Goal: Check status: Check status

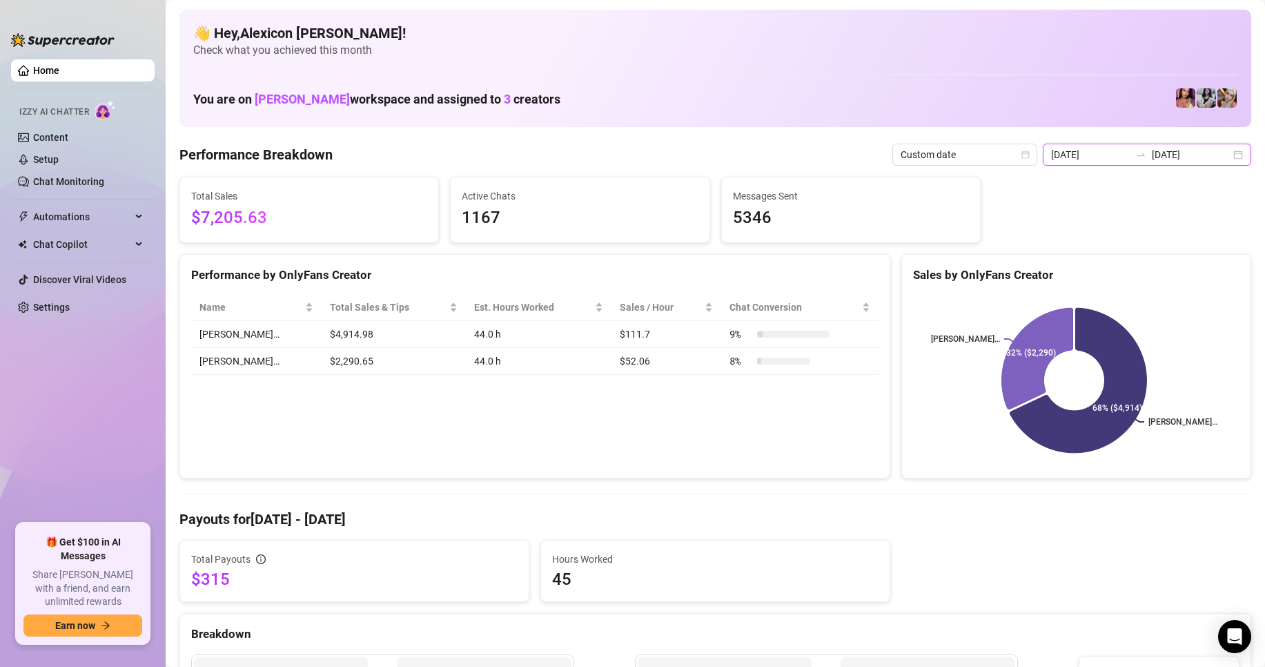
click at [1153, 147] on input "[DATE]" at bounding box center [1191, 154] width 79 height 15
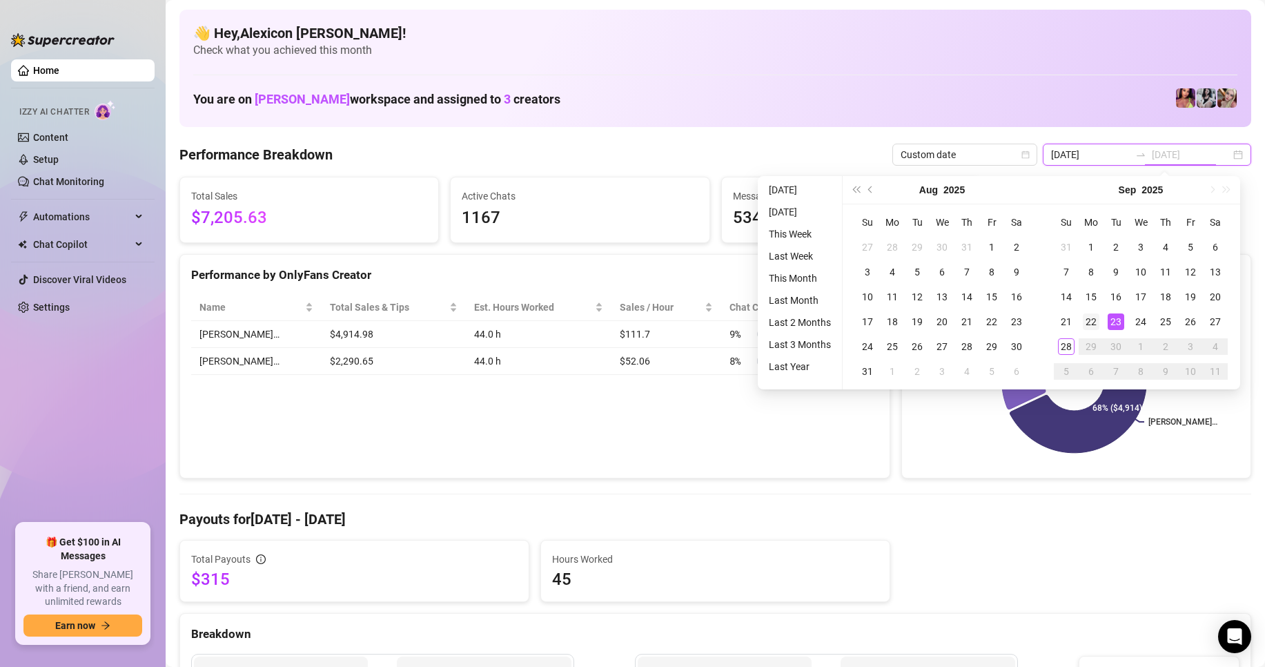
type input "[DATE]"
click at [1088, 322] on div "22" at bounding box center [1091, 321] width 17 height 17
type input "[DATE]"
click at [1110, 322] on div "23" at bounding box center [1116, 321] width 17 height 17
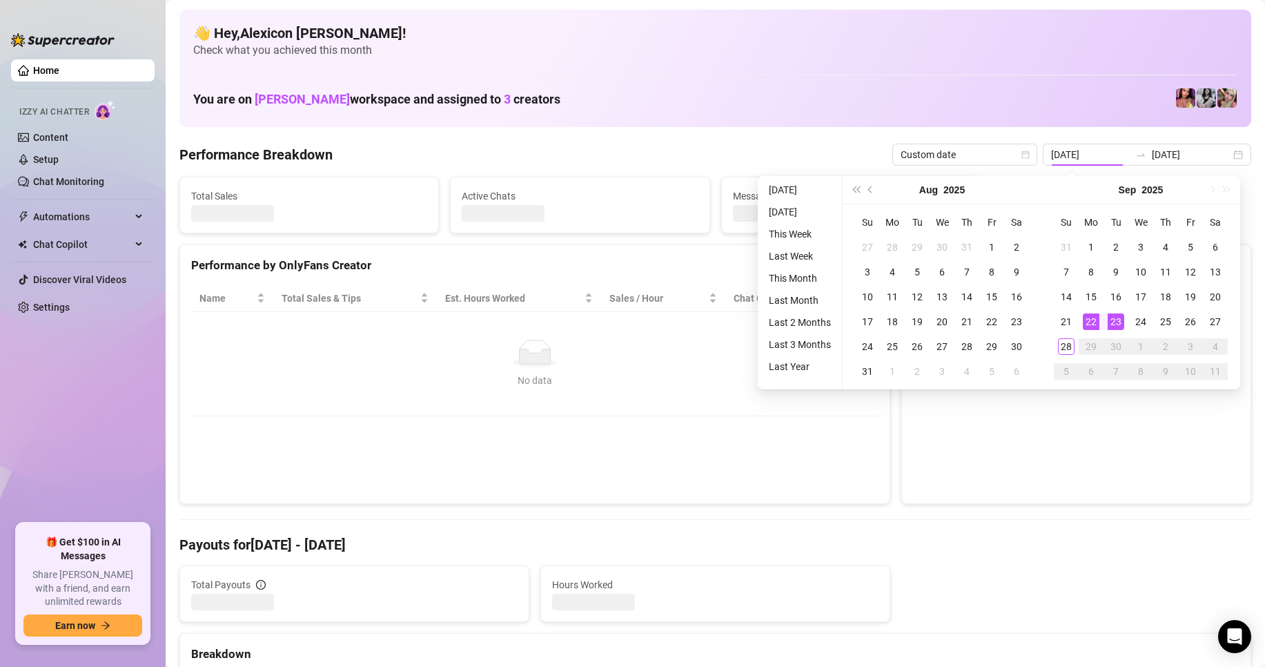
type input "[DATE]"
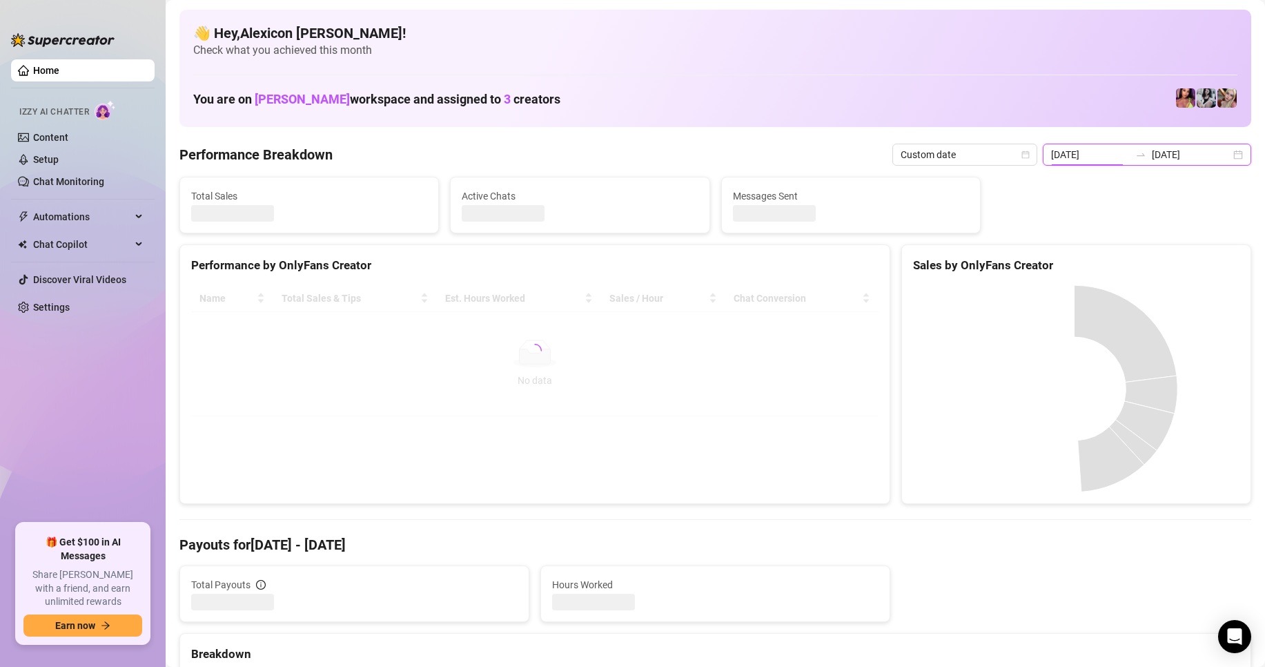
click at [1101, 148] on input "[DATE]" at bounding box center [1090, 154] width 79 height 15
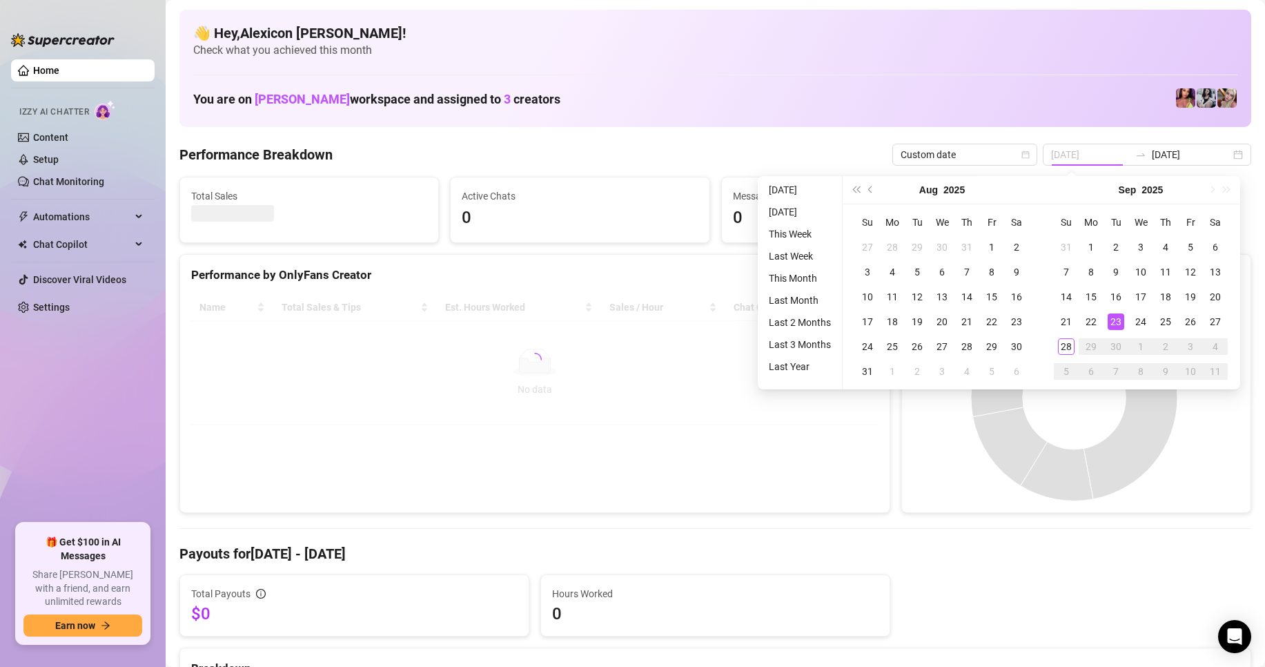
click at [1115, 319] on div "23" at bounding box center [1116, 321] width 17 height 17
type input "[DATE]"
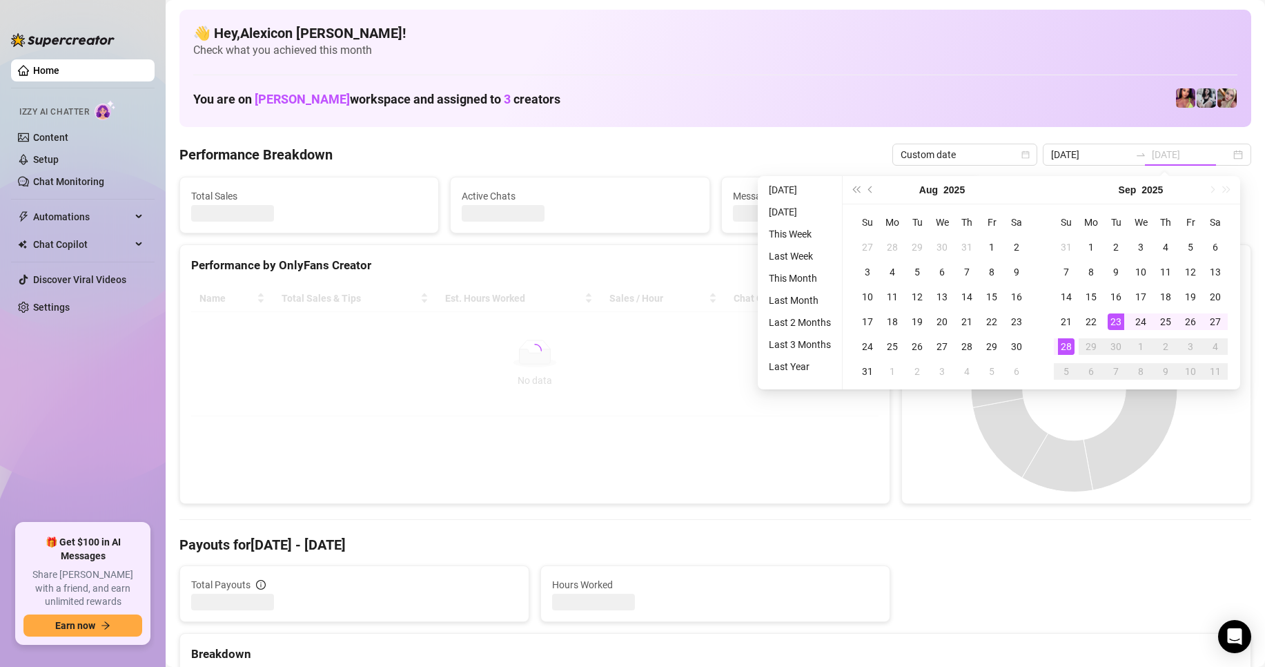
click at [1069, 348] on div "28" at bounding box center [1066, 346] width 17 height 17
type input "[DATE]"
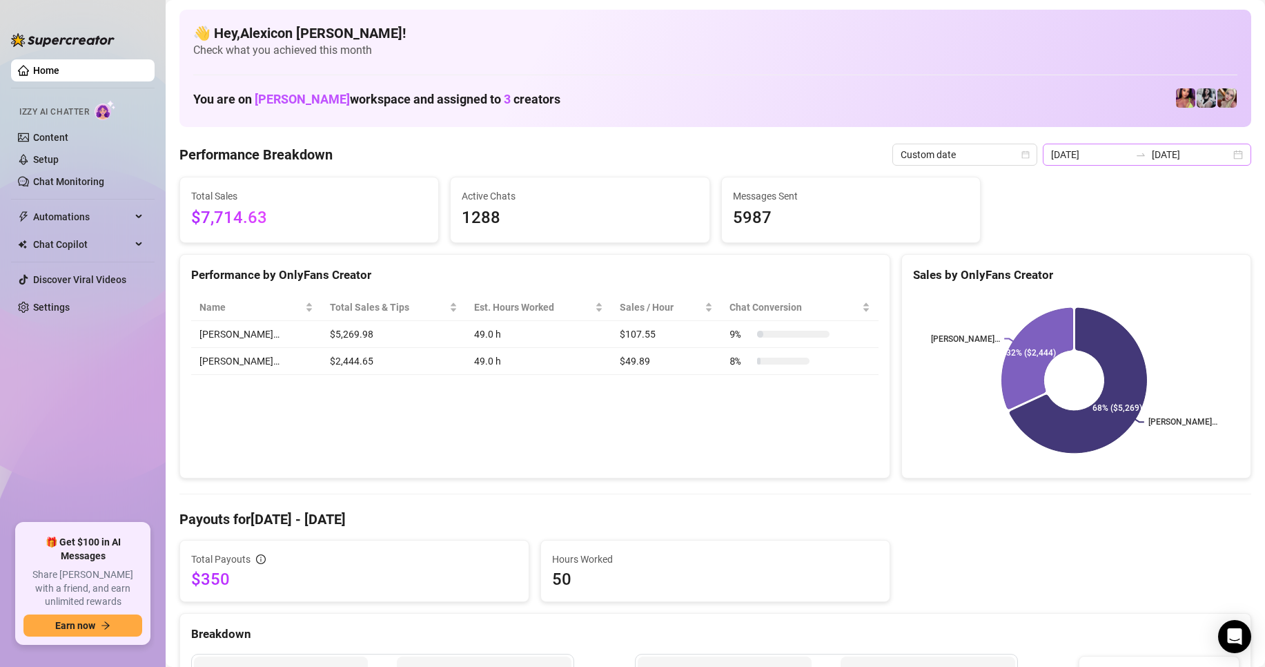
click at [1098, 146] on div "[DATE] [DATE]" at bounding box center [1147, 155] width 208 height 22
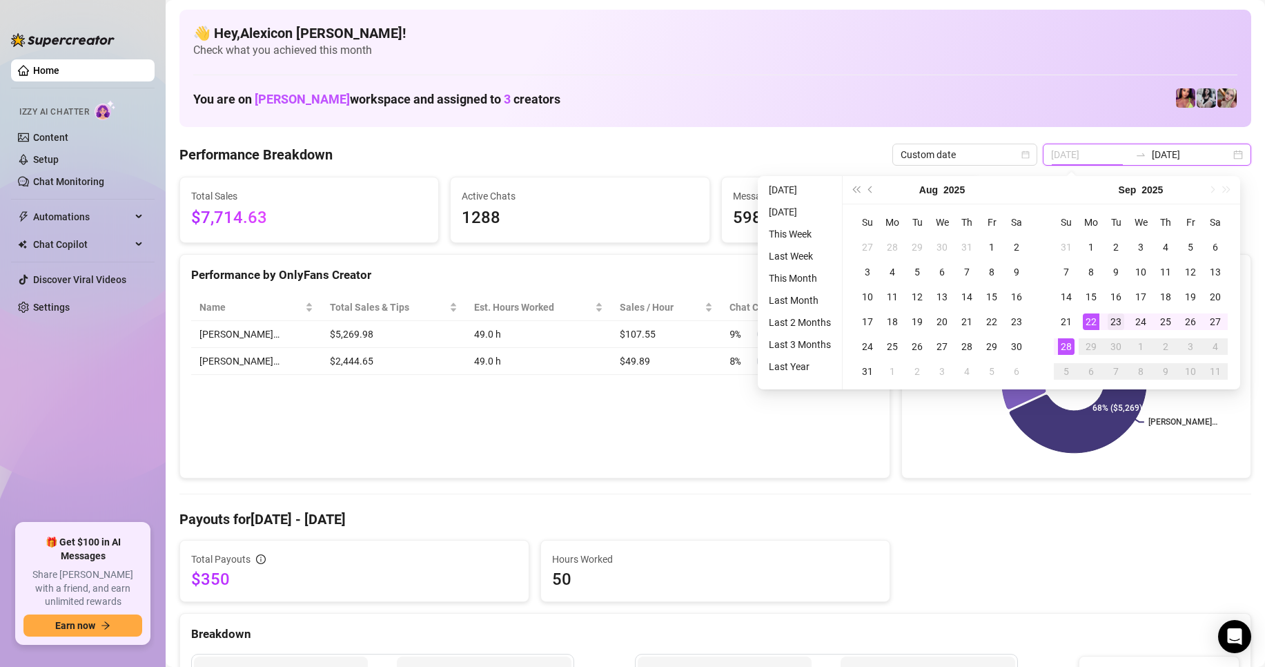
type input "[DATE]"
click at [1113, 315] on div "23" at bounding box center [1116, 321] width 17 height 17
click at [1068, 348] on div "28" at bounding box center [1066, 346] width 17 height 17
type input "[DATE]"
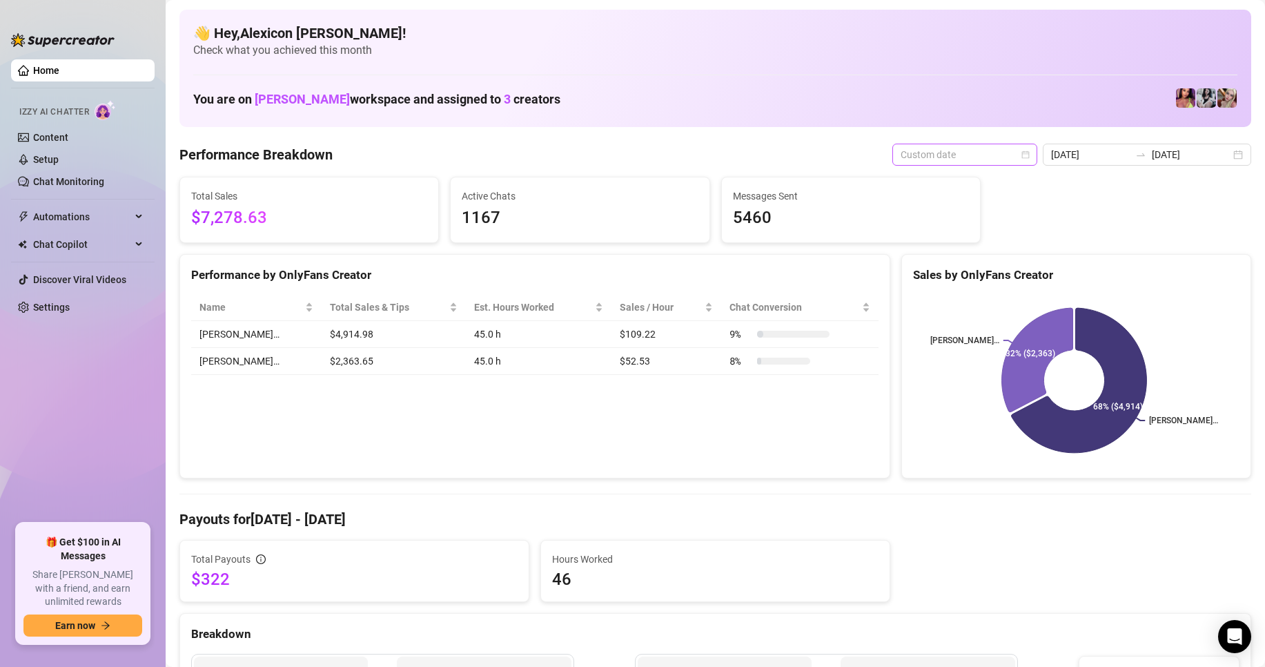
click at [986, 156] on span "Custom date" at bounding box center [965, 154] width 128 height 21
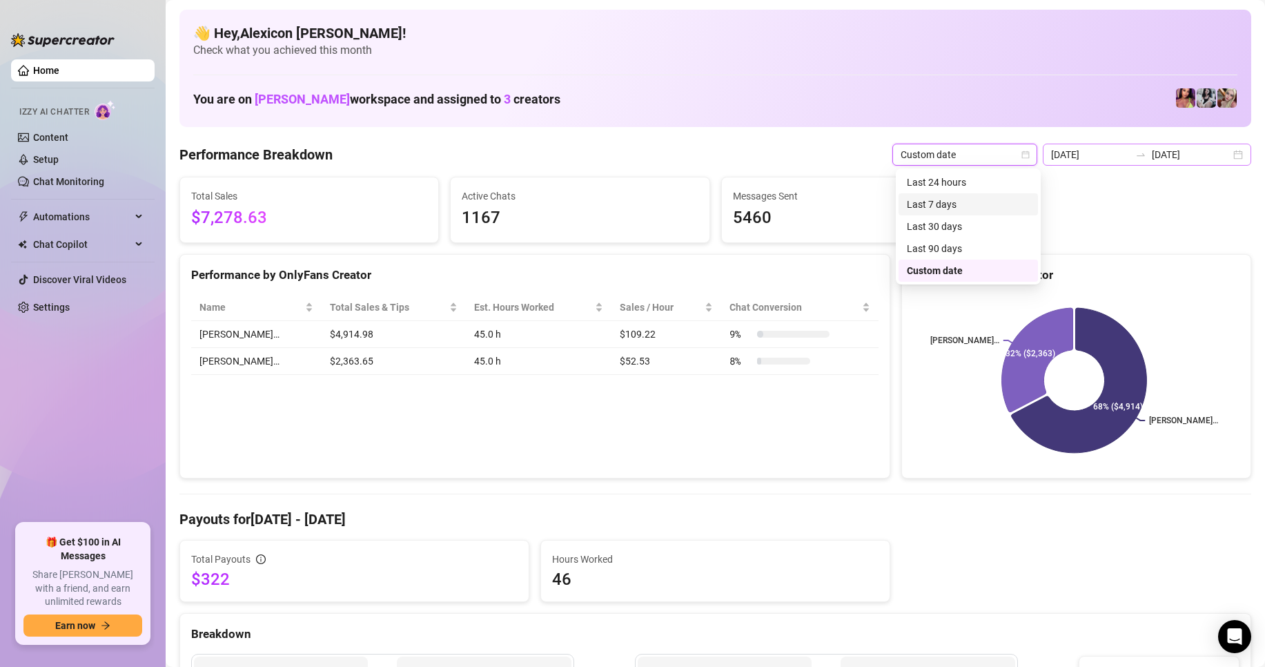
click at [1130, 159] on div at bounding box center [1141, 154] width 22 height 11
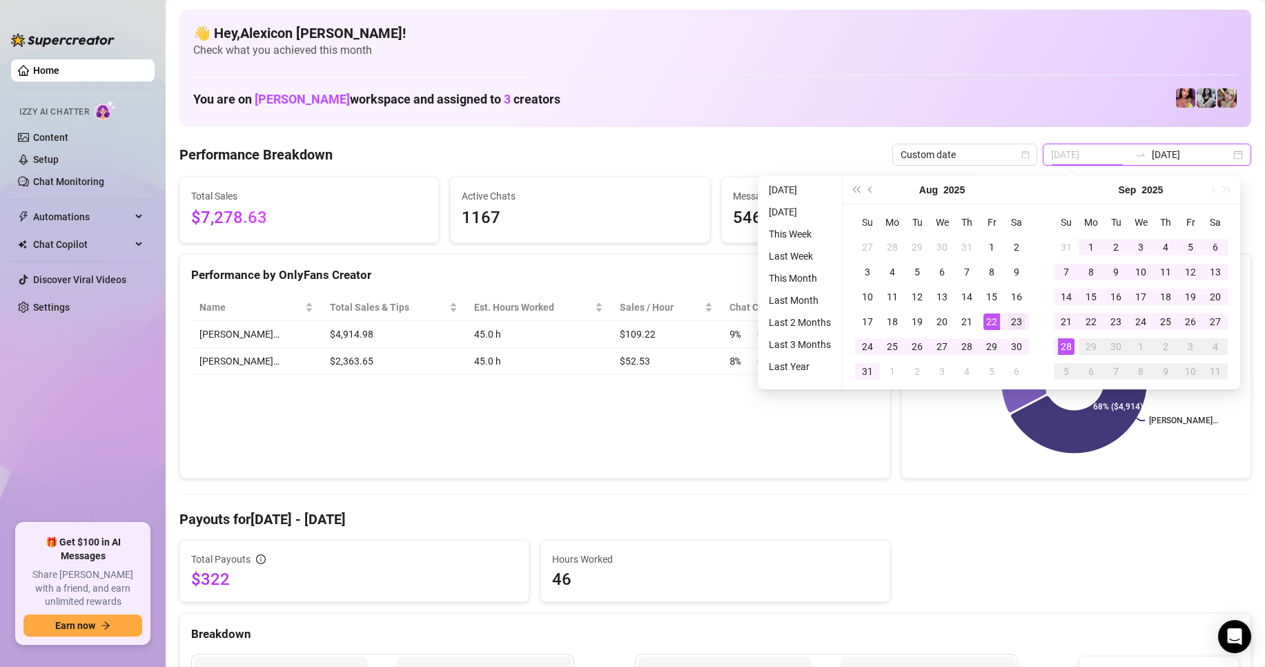
type input "[DATE]"
click at [1010, 317] on div "23" at bounding box center [1016, 321] width 17 height 17
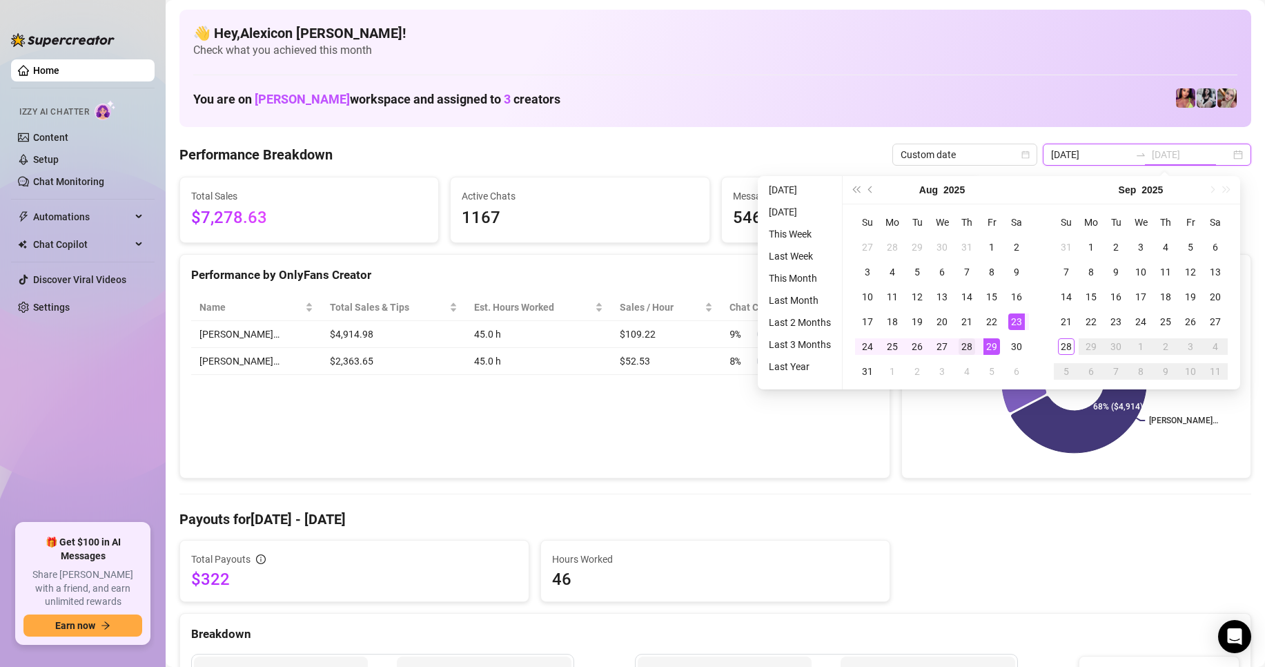
type input "[DATE]"
click at [974, 348] on div "28" at bounding box center [966, 346] width 17 height 17
type input "[DATE]"
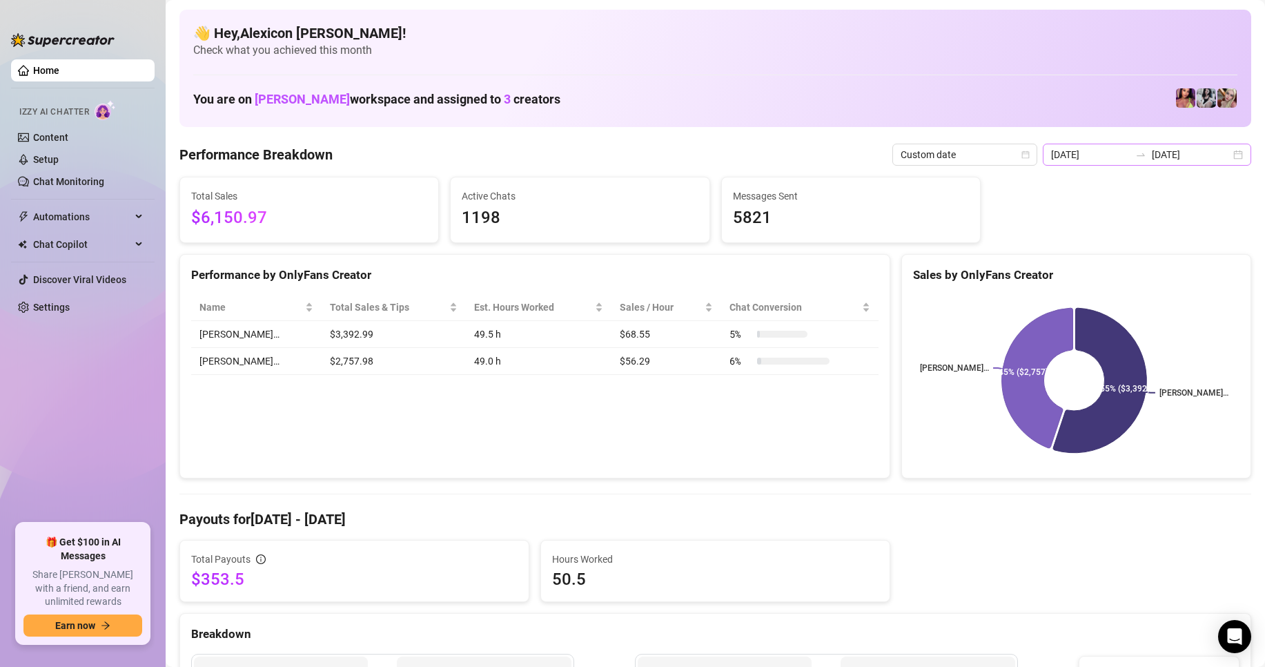
click at [1201, 163] on div "[DATE] [DATE]" at bounding box center [1147, 155] width 208 height 22
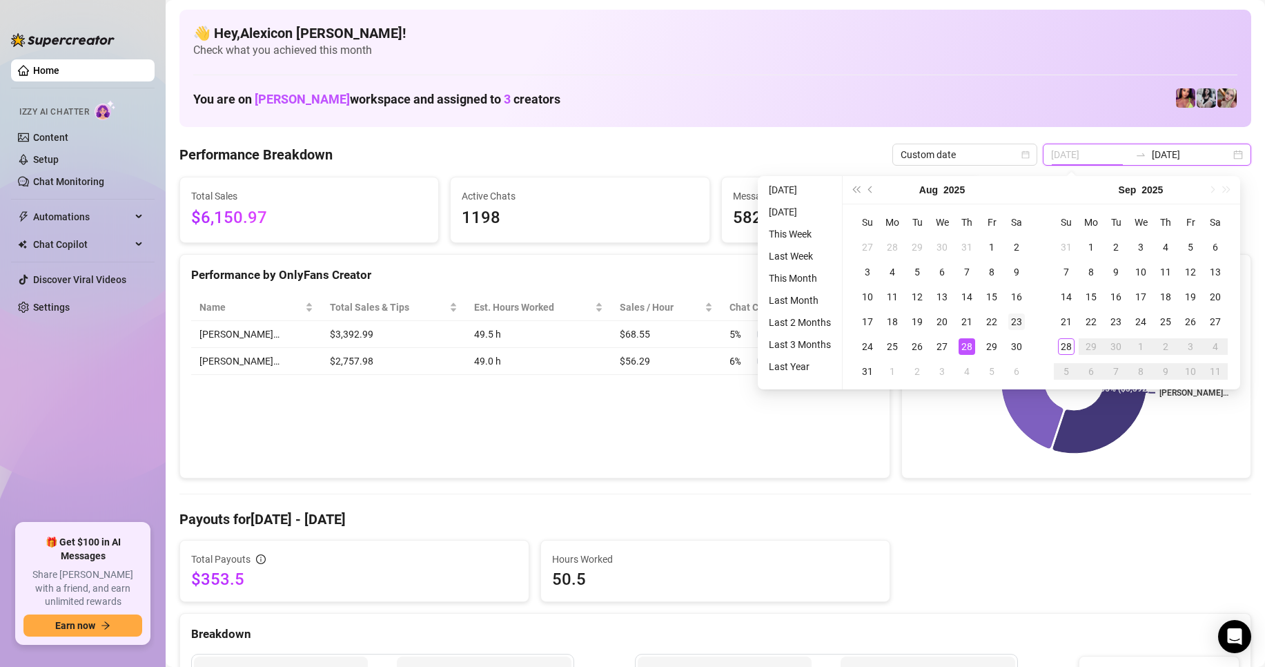
type input "[DATE]"
click at [1018, 325] on div "23" at bounding box center [1016, 321] width 17 height 17
type input "[DATE]"
click at [870, 370] on div "31" at bounding box center [867, 371] width 17 height 17
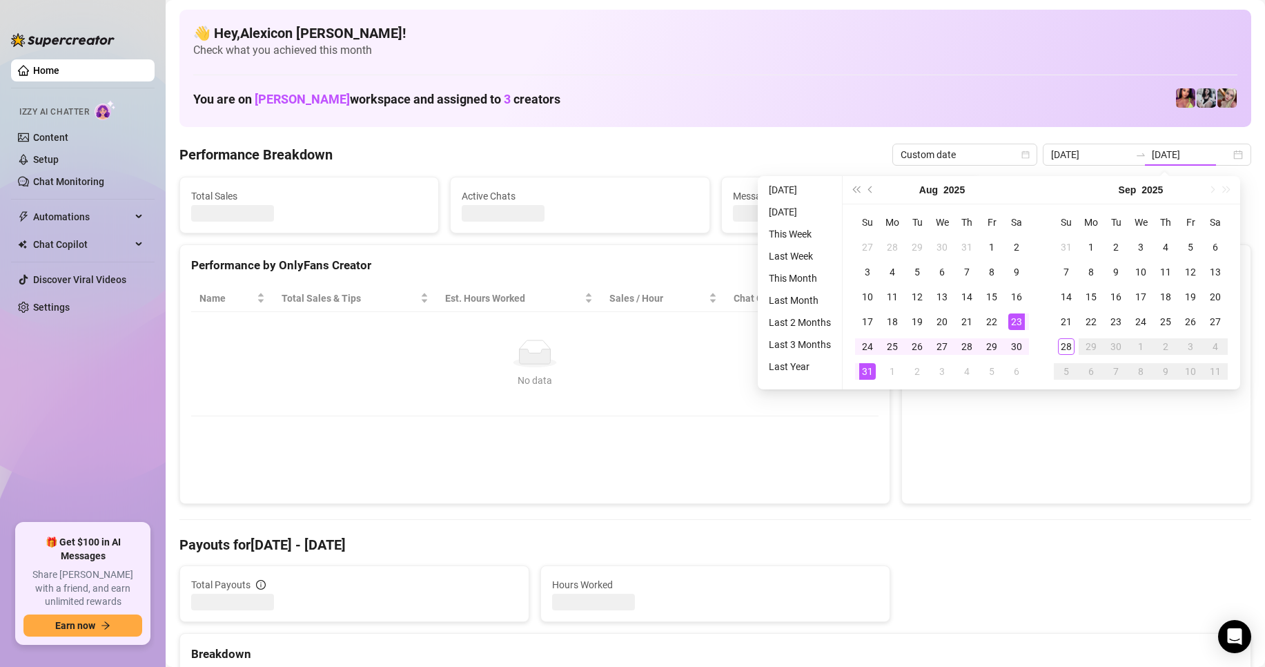
type input "[DATE]"
